Goal: Task Accomplishment & Management: Use online tool/utility

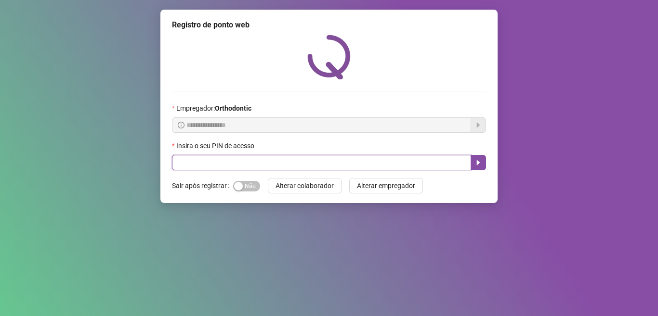
click at [206, 170] on input "text" at bounding box center [321, 162] width 299 height 15
type input "*****"
click at [473, 167] on button "button" at bounding box center [477, 162] width 15 height 15
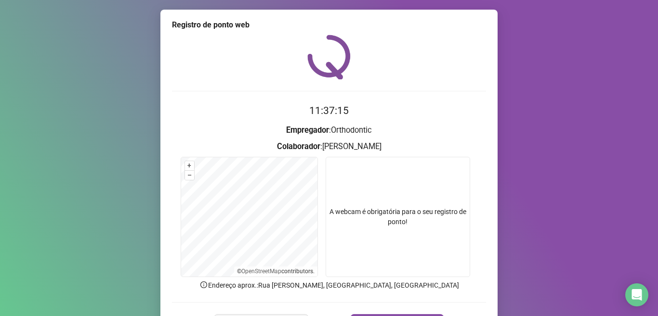
scroll to position [60, 0]
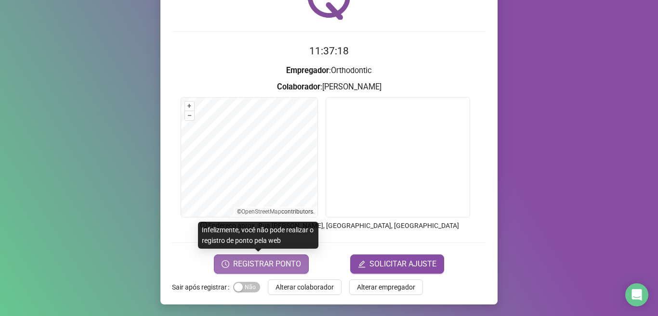
click at [270, 263] on span "REGISTRAR PONTO" at bounding box center [267, 264] width 68 height 12
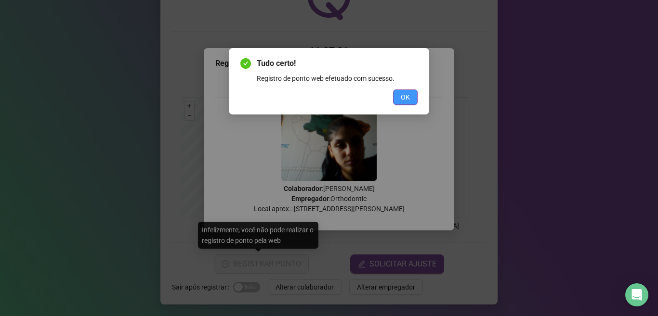
click at [407, 103] on button "OK" at bounding box center [405, 97] width 25 height 15
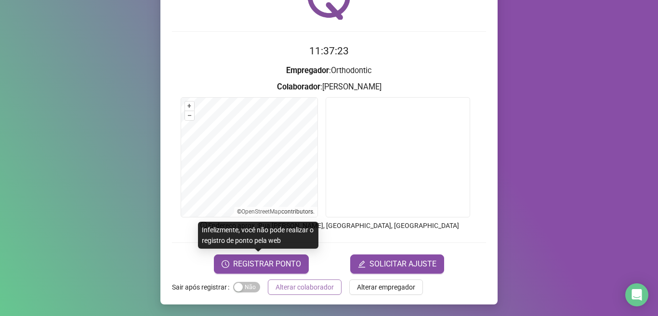
click at [305, 283] on span "Alterar colaborador" at bounding box center [304, 287] width 58 height 11
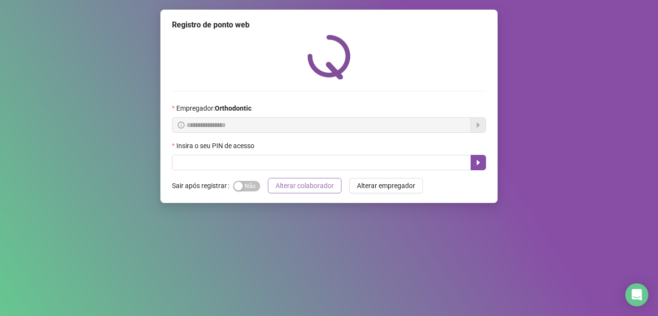
scroll to position [0, 0]
click at [248, 154] on div "Insira o seu PIN de acesso" at bounding box center [329, 148] width 314 height 14
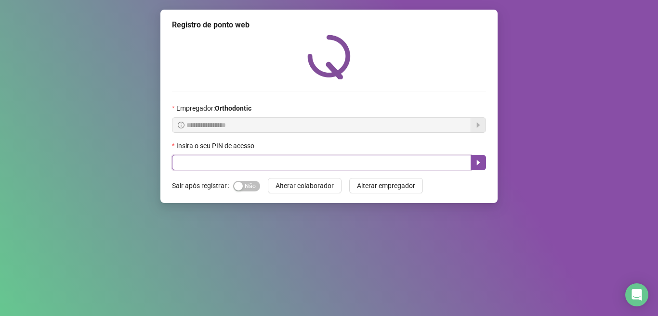
click at [249, 165] on input "text" at bounding box center [321, 162] width 299 height 15
type input "*****"
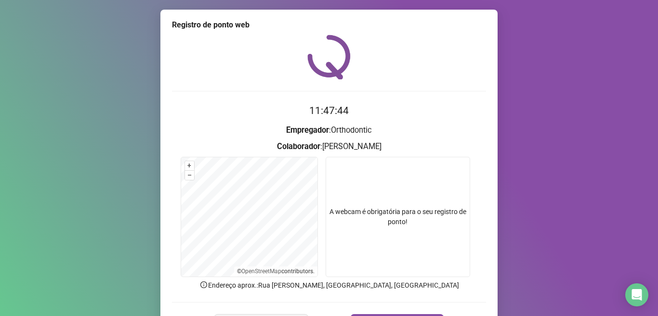
scroll to position [60, 0]
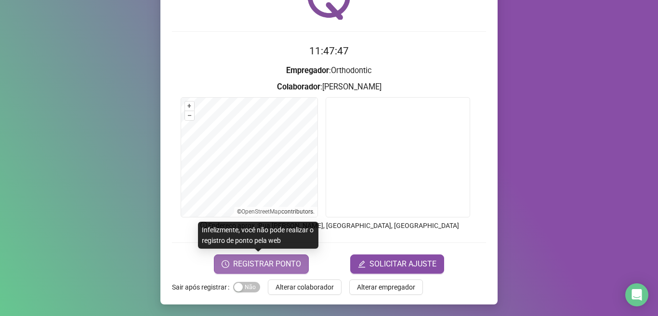
click at [274, 261] on span "REGISTRAR PONTO" at bounding box center [267, 264] width 68 height 12
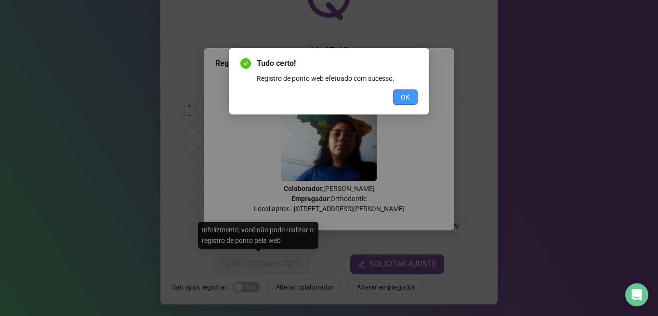
click at [402, 101] on span "OK" at bounding box center [404, 97] width 9 height 11
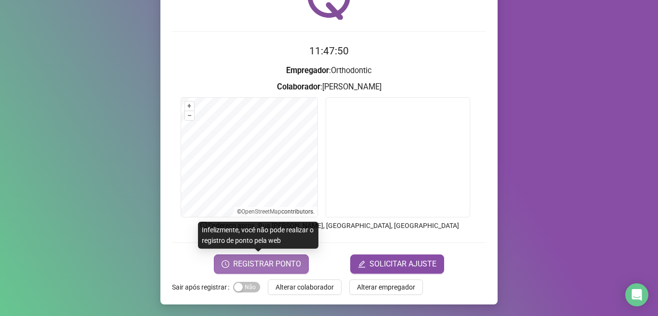
click at [288, 259] on span "REGISTRAR PONTO" at bounding box center [267, 264] width 68 height 12
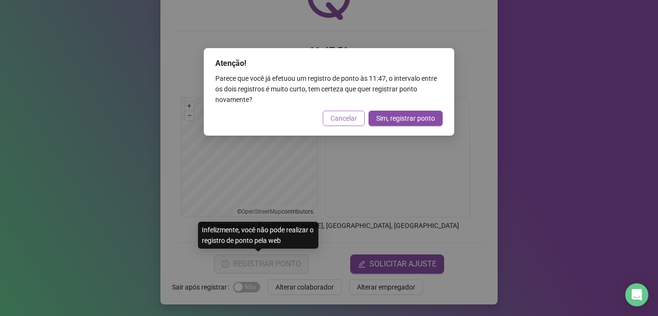
click at [340, 119] on span "Cancelar" at bounding box center [343, 118] width 26 height 11
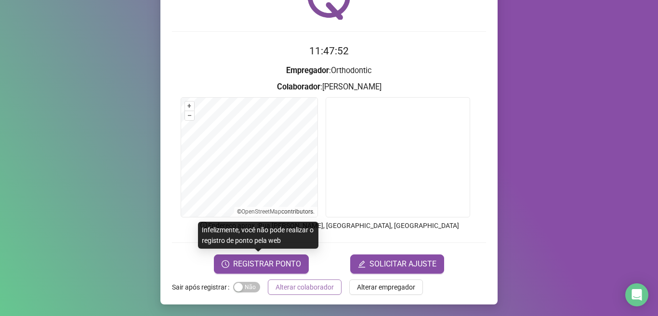
click at [310, 284] on span "Alterar colaborador" at bounding box center [304, 287] width 58 height 11
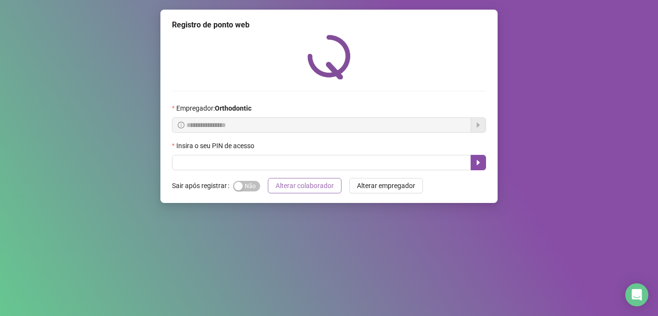
scroll to position [0, 0]
